Goal: Transaction & Acquisition: Purchase product/service

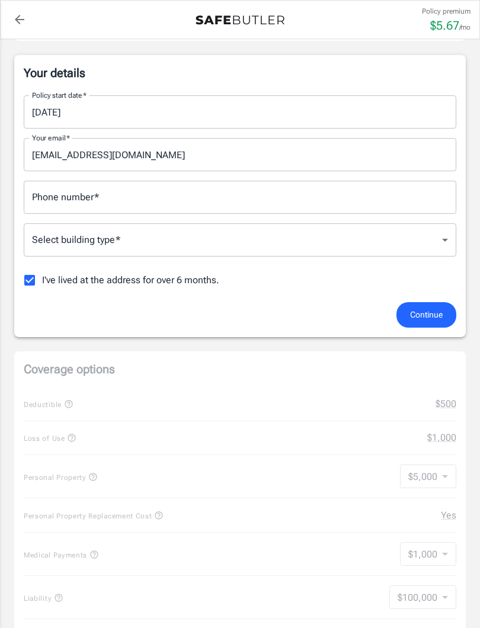
scroll to position [182, 0]
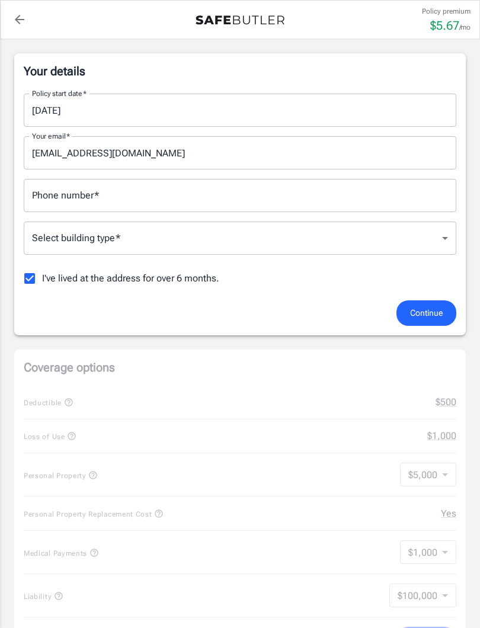
click at [86, 198] on div "Phone number   * Phone number   *" at bounding box center [240, 195] width 432 height 33
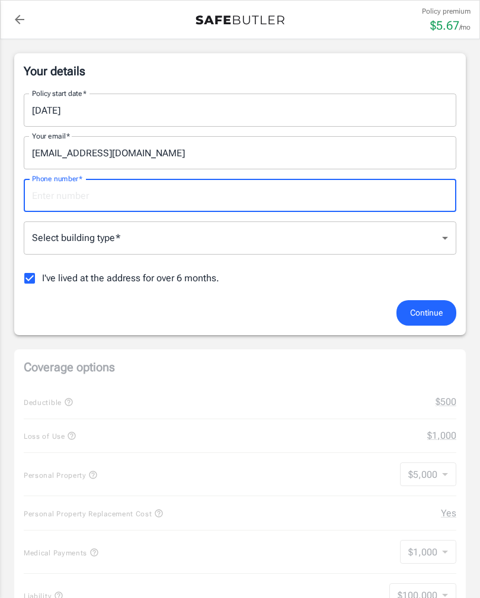
type input "8599225599"
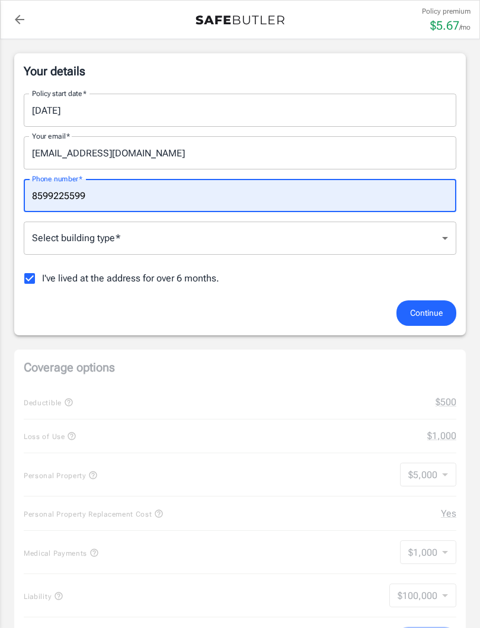
click at [448, 238] on body "Policy premium $ 5.67 /mo Liberty Mutual Renters Insurance [STREET_ADDRESS] You…" at bounding box center [240, 583] width 480 height 1530
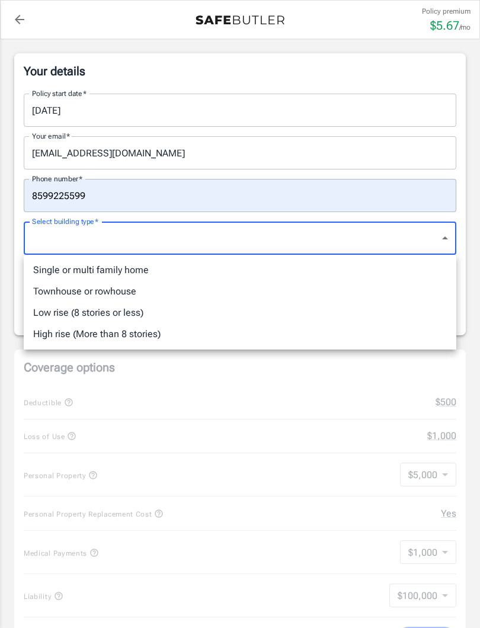
click at [121, 322] on li "Low rise (8 stories or less)" at bounding box center [240, 312] width 432 height 21
type input "lowrise"
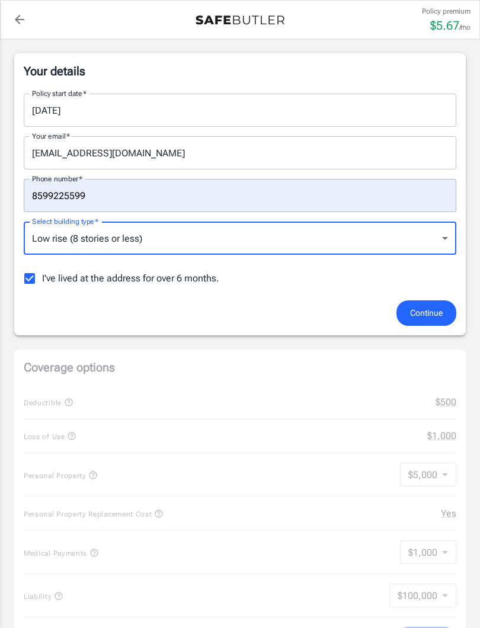
click at [432, 310] on span "Continue" at bounding box center [426, 313] width 33 height 15
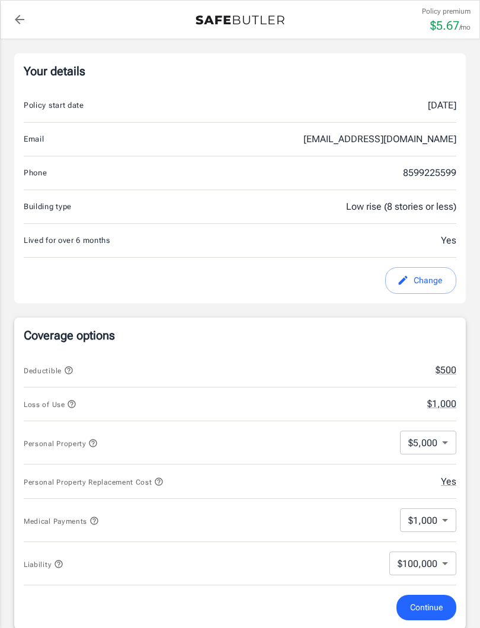
scroll to position [342, 0]
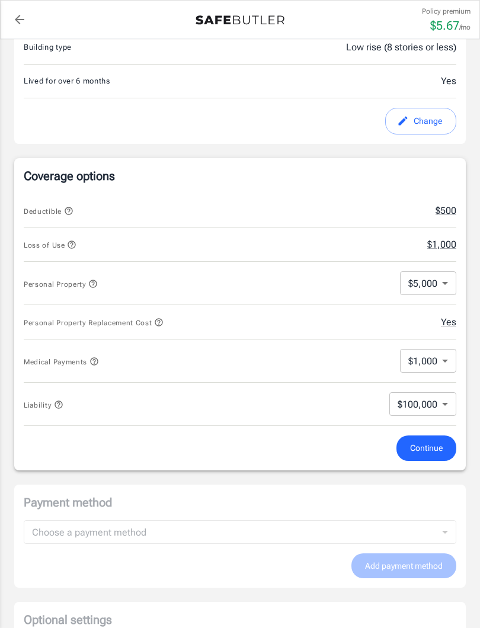
click at [441, 283] on body "Policy premium $ 5.67 /mo Liberty Mutual Renters Insurance [STREET_ADDRESS] You…" at bounding box center [240, 407] width 480 height 1498
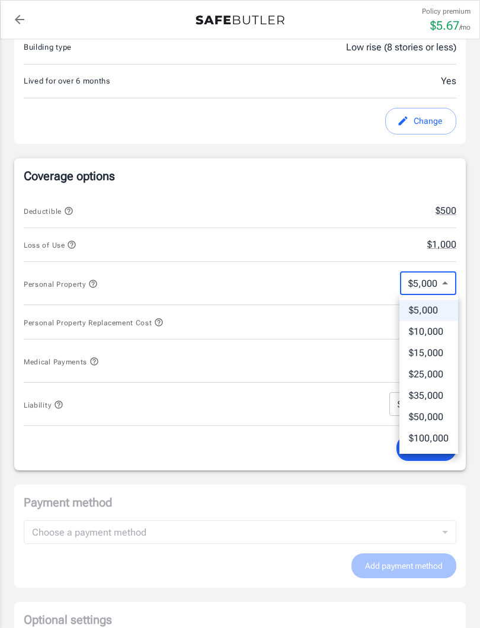
click at [434, 415] on li "$50,000" at bounding box center [428, 416] width 59 height 21
type input "50000"
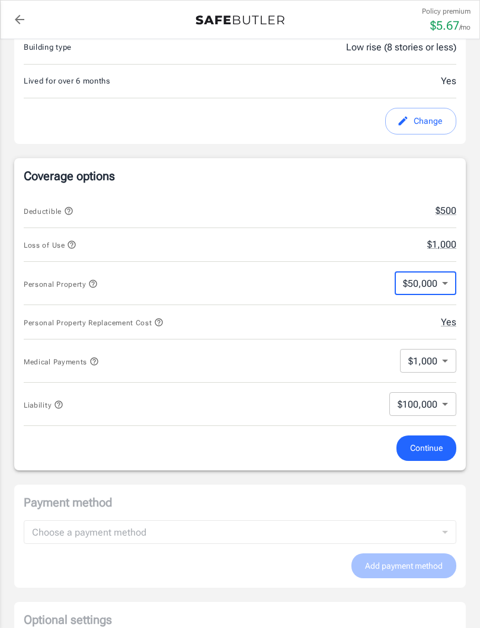
click at [440, 405] on body "Policy premium $ 5.67 /mo Liberty Mutual Renters Insurance [STREET_ADDRESS] You…" at bounding box center [240, 407] width 480 height 1498
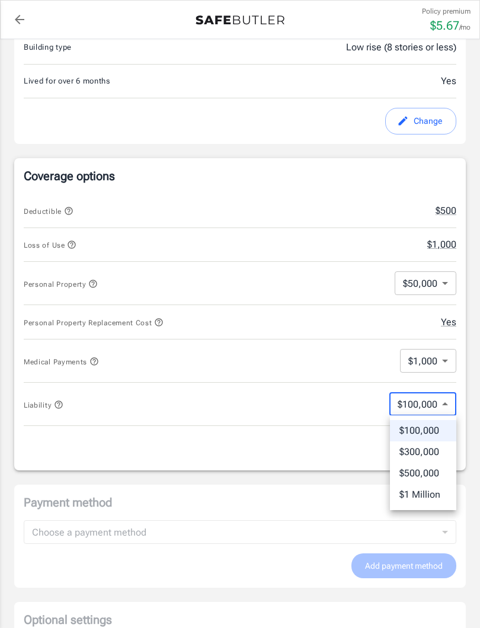
click at [423, 456] on li "$300,000" at bounding box center [423, 451] width 66 height 21
type input "300000"
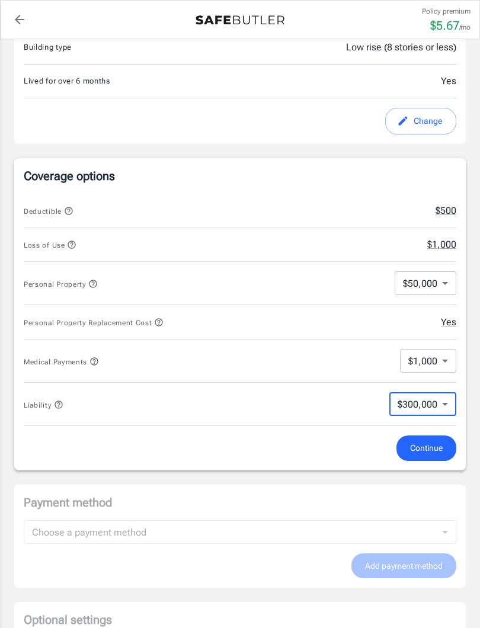
click at [424, 444] on span "Continue" at bounding box center [426, 448] width 33 height 15
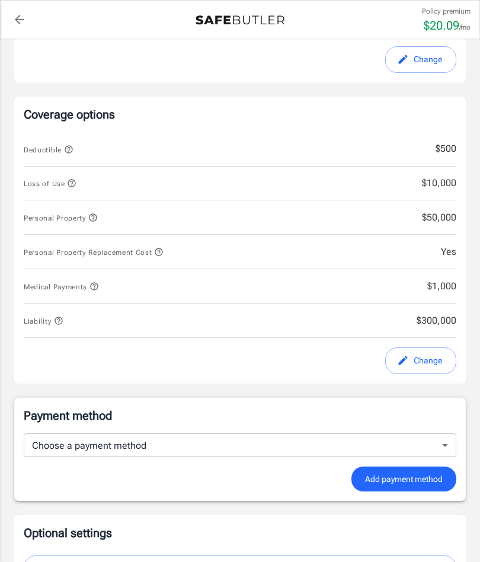
scroll to position [403, 0]
click at [450, 442] on body "Policy premium $ 20.09 /mo Liberty Mutual Renters Insurance [STREET_ADDRESS] Yo…" at bounding box center [240, 333] width 480 height 1473
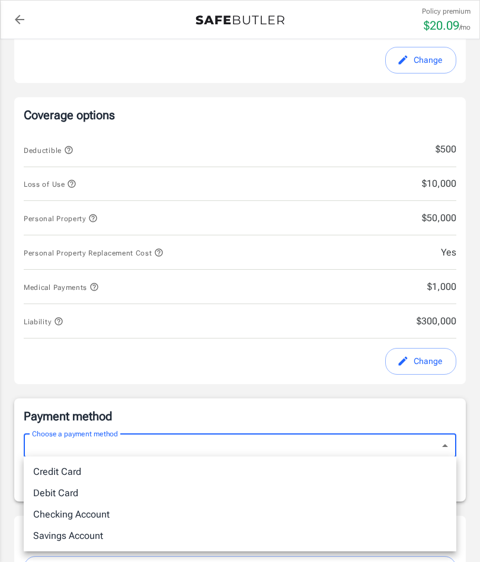
click at [343, 392] on div at bounding box center [240, 281] width 480 height 562
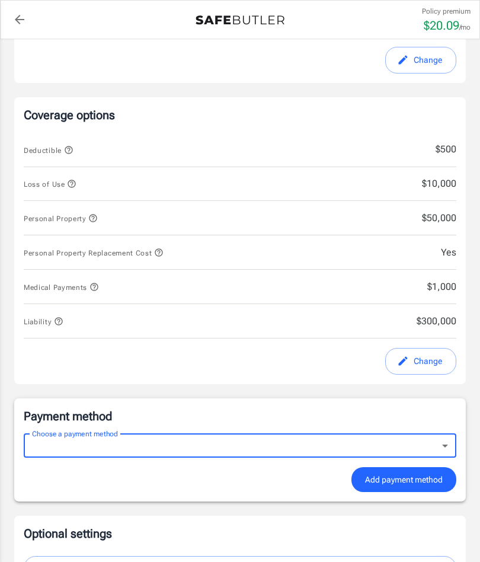
click at [416, 58] on button "Change" at bounding box center [420, 60] width 71 height 27
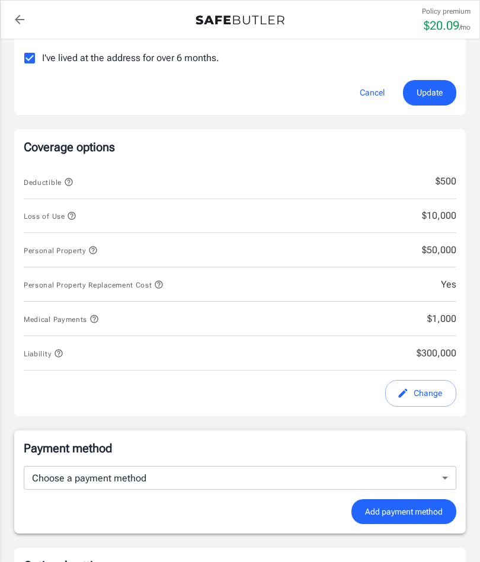
click at [434, 218] on span "$10,000" at bounding box center [404, 216] width 104 height 14
click at [430, 218] on span "$10,000" at bounding box center [404, 216] width 104 height 14
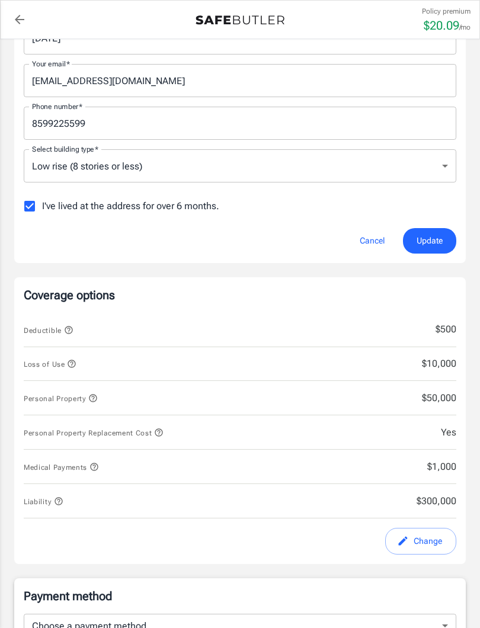
scroll to position [255, 0]
click at [72, 369] on button "Loss of Use" at bounding box center [50, 363] width 53 height 14
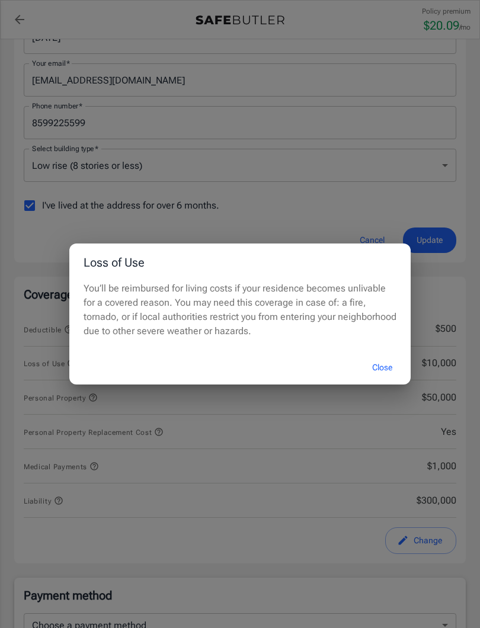
click at [381, 370] on button "Close" at bounding box center [381, 367] width 47 height 25
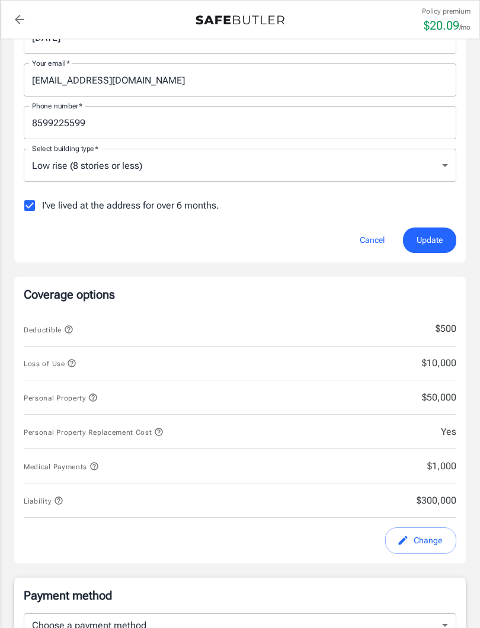
click at [428, 235] on span "Update" at bounding box center [429, 240] width 26 height 15
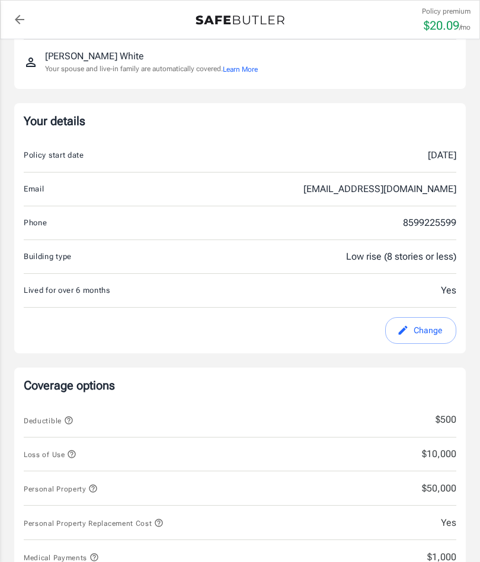
scroll to position [132, 0]
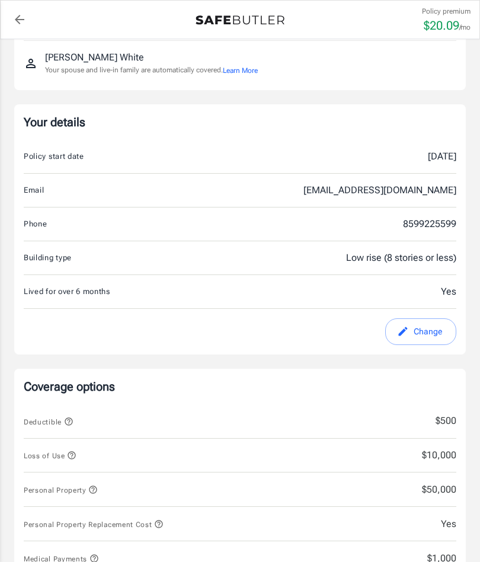
click at [410, 339] on button "Change" at bounding box center [420, 331] width 71 height 27
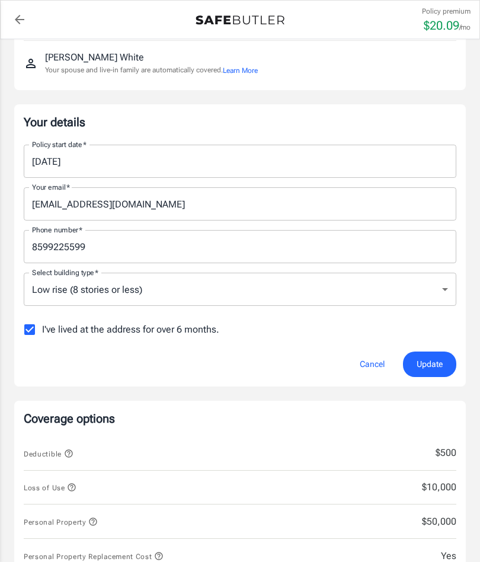
click at [90, 166] on input "[DATE]" at bounding box center [236, 161] width 424 height 33
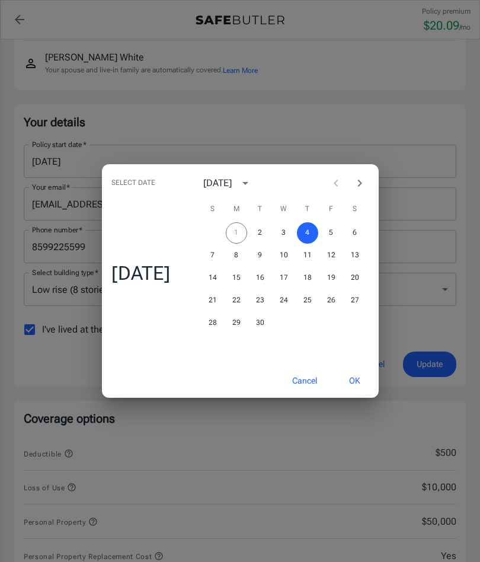
click at [239, 237] on div "1 2 3 4 5 6" at bounding box center [284, 232] width 190 height 21
click at [263, 234] on button "2" at bounding box center [259, 232] width 21 height 21
type input "[DATE]"
click at [361, 377] on button "OK" at bounding box center [354, 380] width 39 height 25
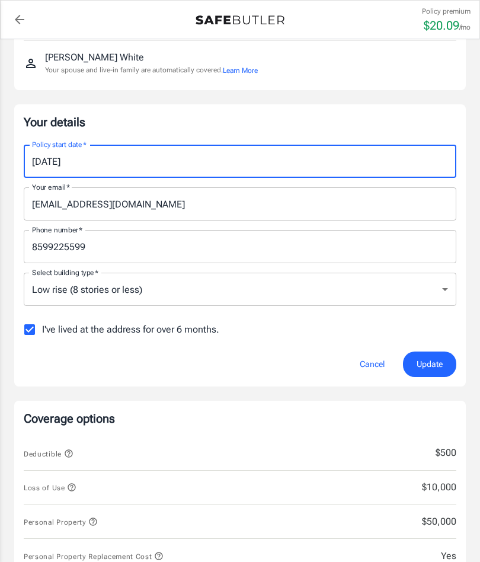
click at [429, 368] on span "Update" at bounding box center [429, 364] width 26 height 15
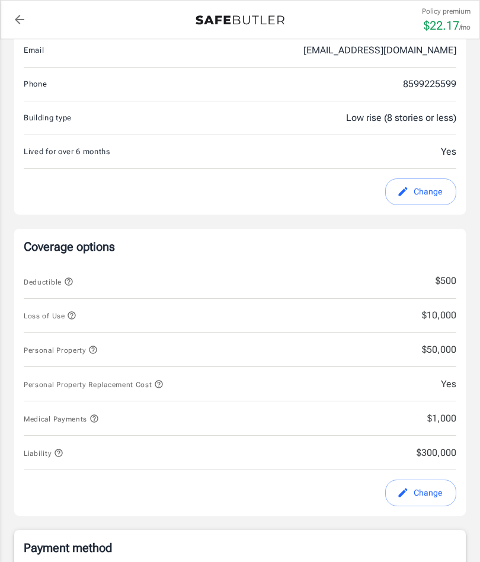
scroll to position [253, 0]
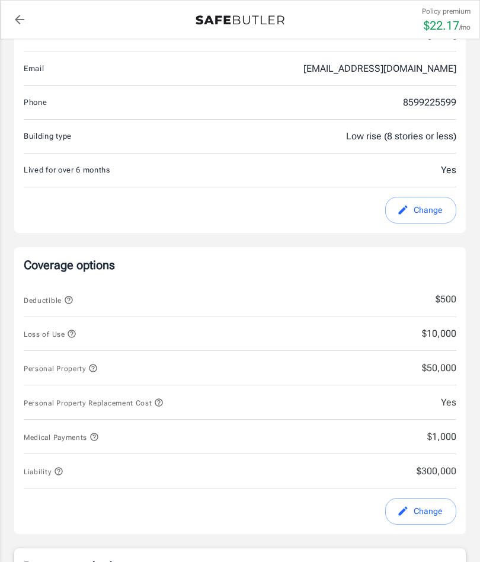
click at [63, 333] on span "Loss of Use" at bounding box center [50, 334] width 53 height 8
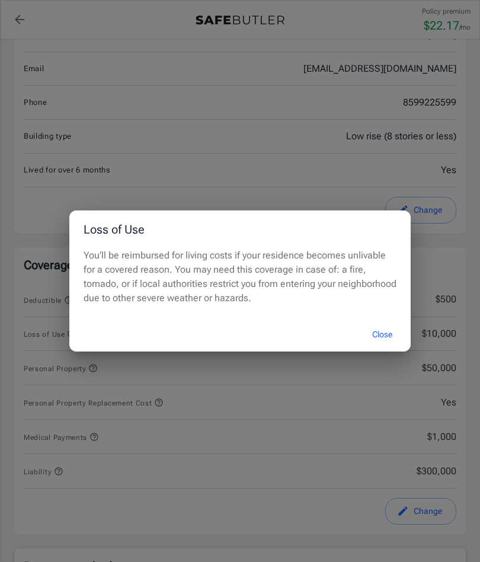
click at [434, 245] on div "Loss of Use You’ll be reimbursed for living costs if your residence becomes unl…" at bounding box center [240, 281] width 480 height 562
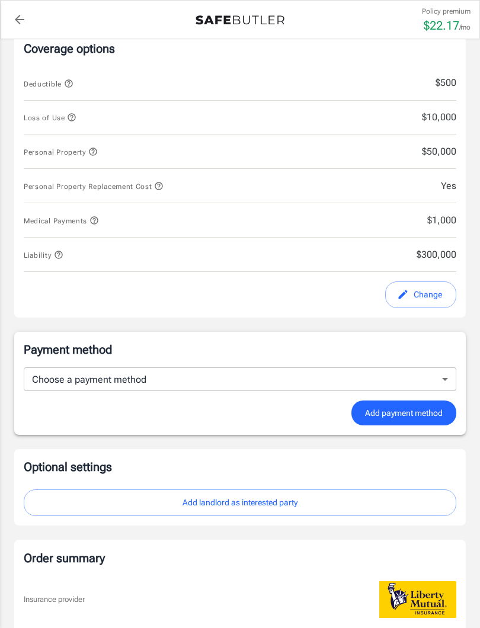
scroll to position [470, 0]
click at [441, 376] on body "Policy premium $ 22.17 /mo Liberty Mutual Renters Insurance [STREET_ADDRESS] Yo…" at bounding box center [240, 266] width 480 height 1473
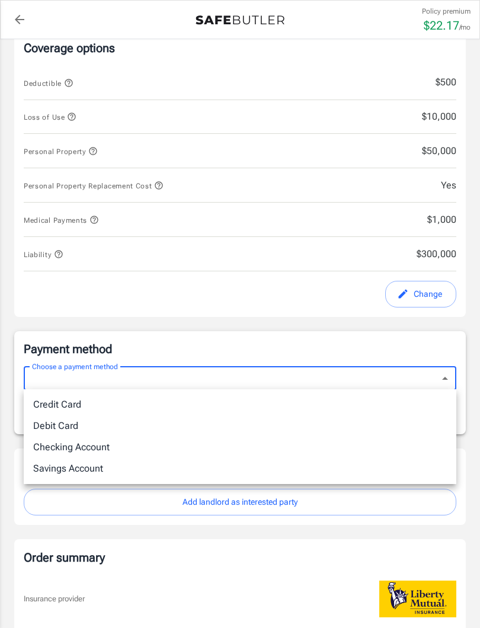
click at [68, 400] on li "Credit Card" at bounding box center [240, 404] width 432 height 21
type input "credit"
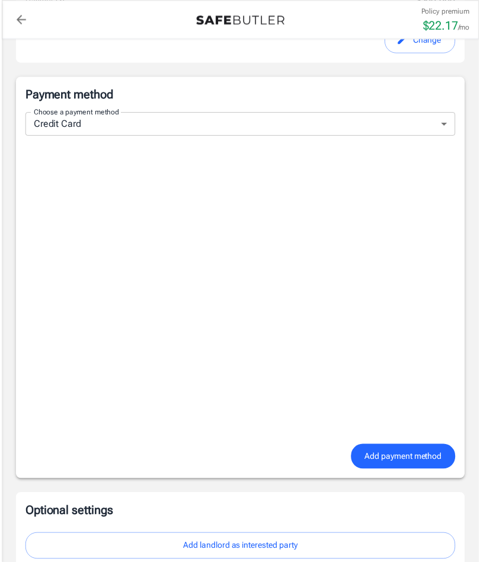
scroll to position [717, 0]
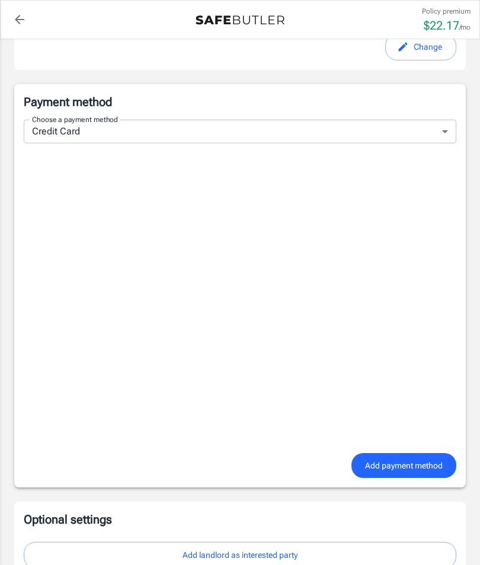
click at [446, 133] on body "Policy premium $ 22.17 /mo Liberty Mutual Renters Insurance [STREET_ADDRESS] Yo…" at bounding box center [240, 216] width 480 height 1867
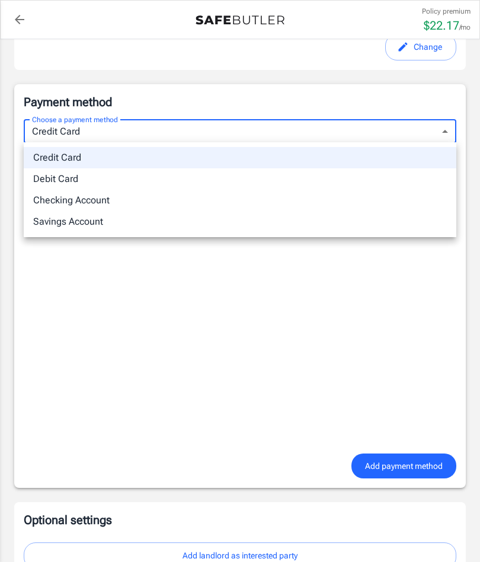
click at [118, 246] on div at bounding box center [240, 281] width 480 height 562
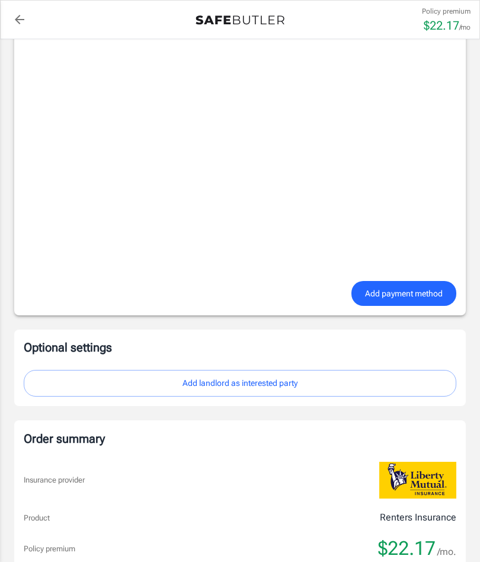
scroll to position [887, 0]
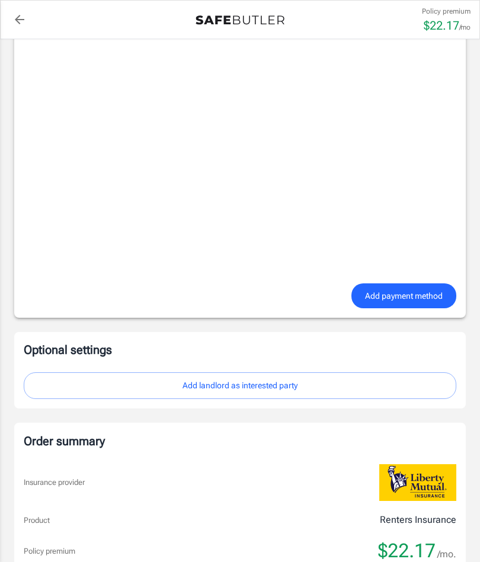
click at [412, 299] on span "Add payment method" at bounding box center [404, 295] width 78 height 15
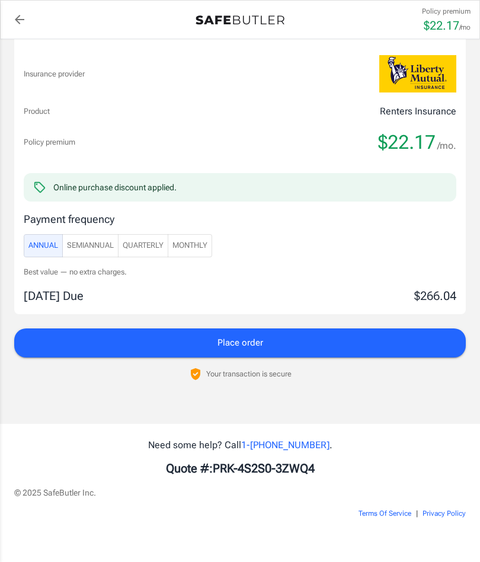
scroll to position [1001, 0]
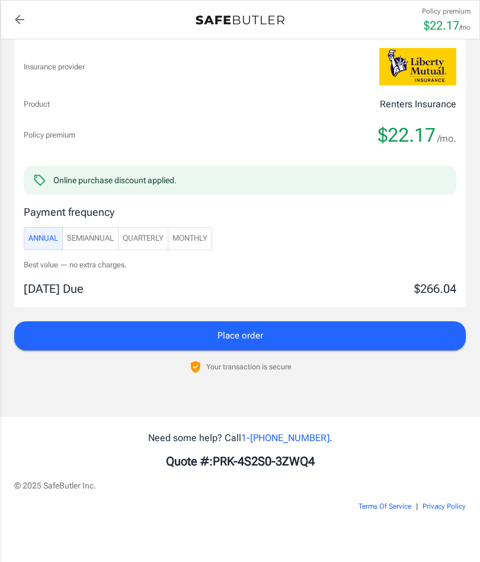
click at [283, 336] on button "Place order" at bounding box center [239, 335] width 451 height 28
